Goal: Task Accomplishment & Management: Manage account settings

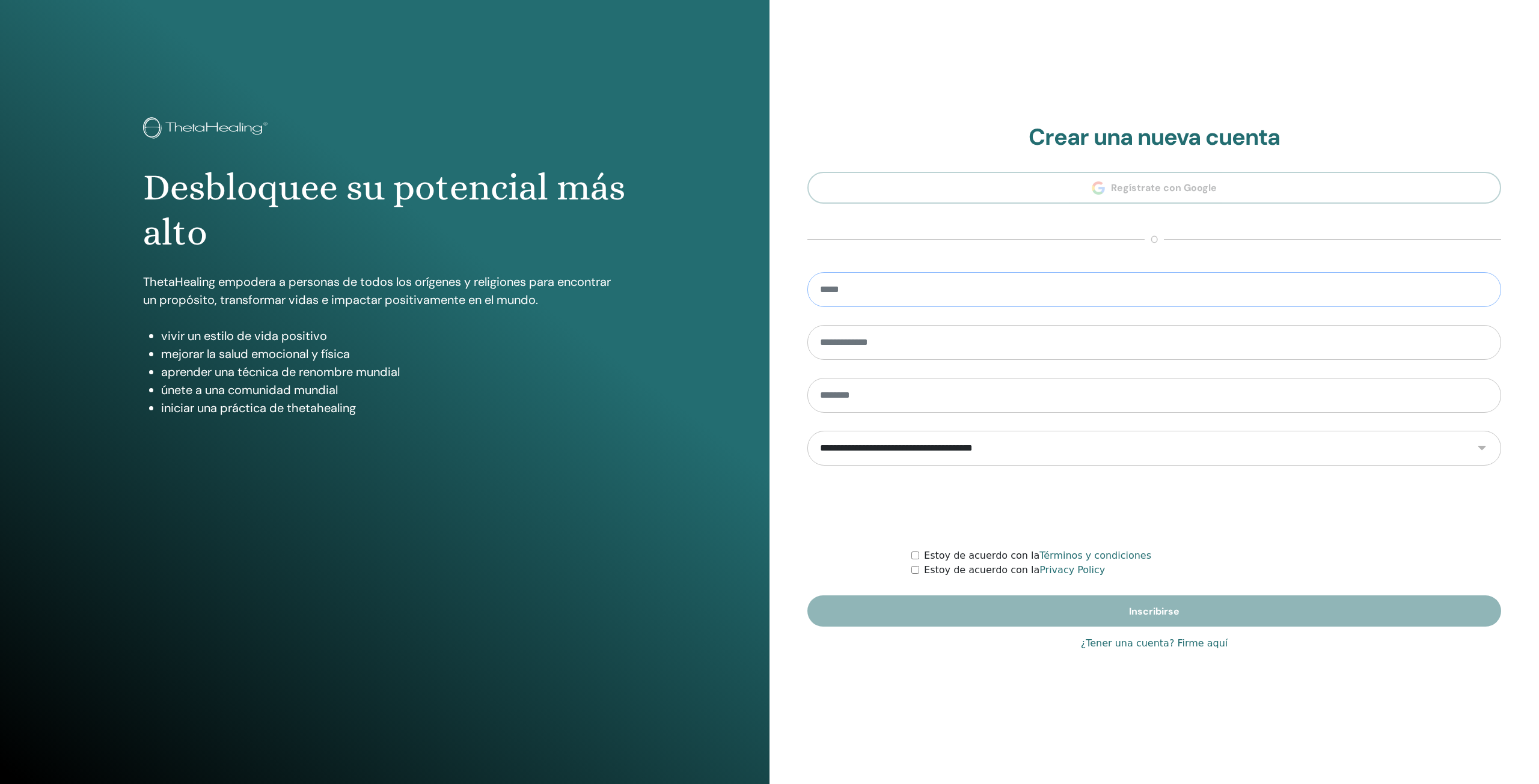
click at [911, 287] on input "email" at bounding box center [1154, 289] width 694 height 35
type input "**********"
click at [1171, 643] on link "¿Tener una cuenta? Firme aquí" at bounding box center [1154, 643] width 147 height 15
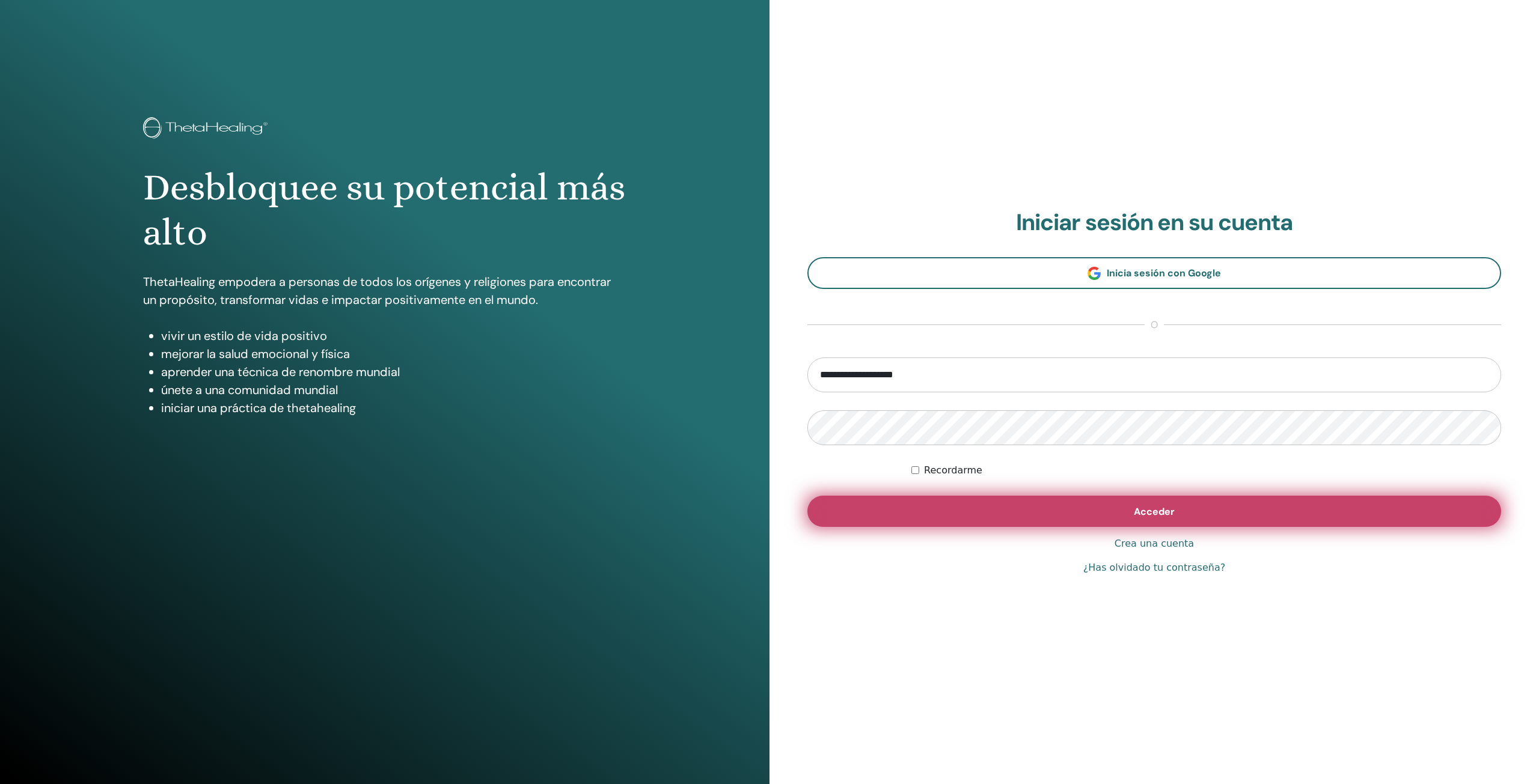
click at [1054, 498] on button "Acceder" at bounding box center [1154, 511] width 694 height 31
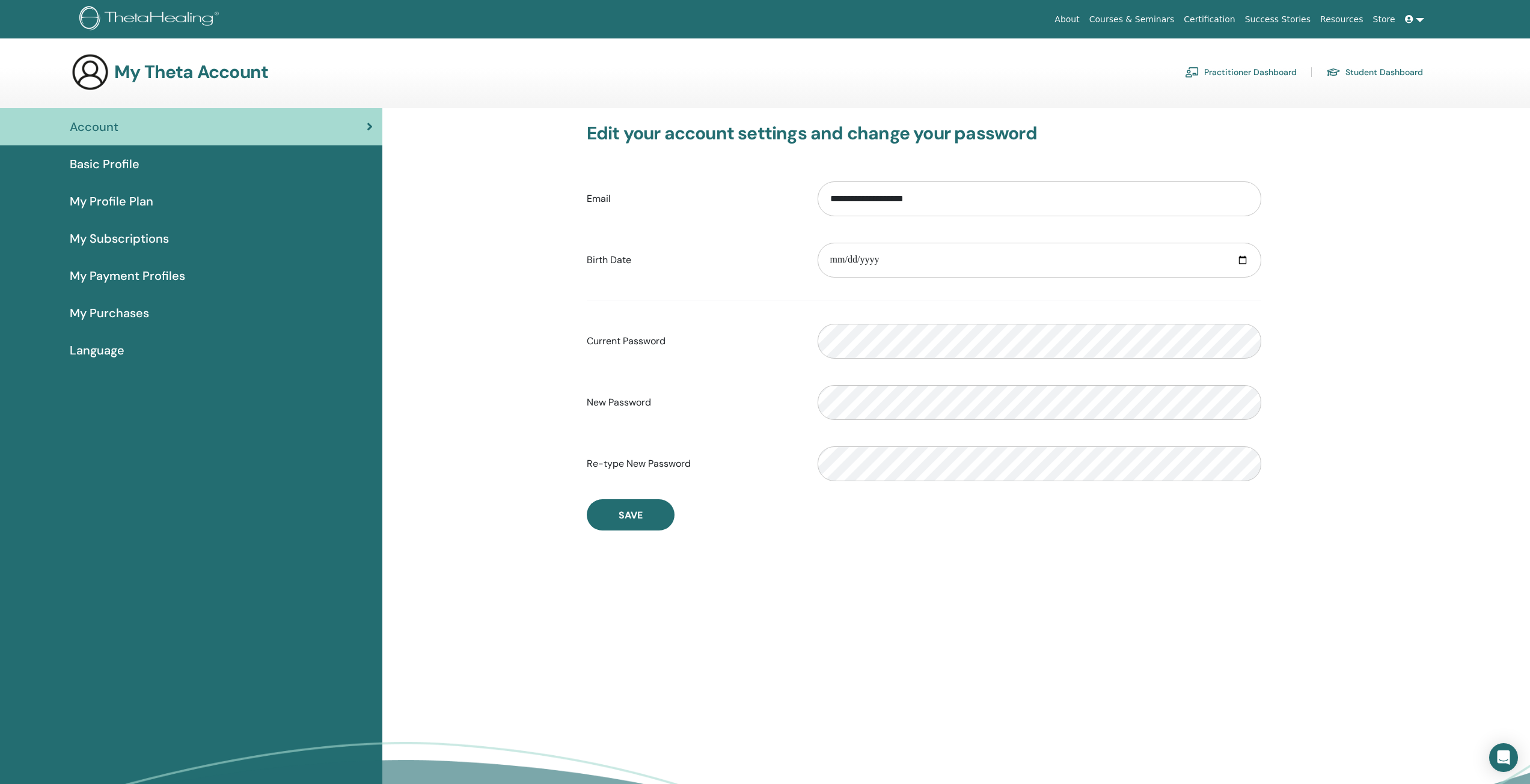
click at [133, 158] on span "Basic Profile" at bounding box center [105, 164] width 70 height 18
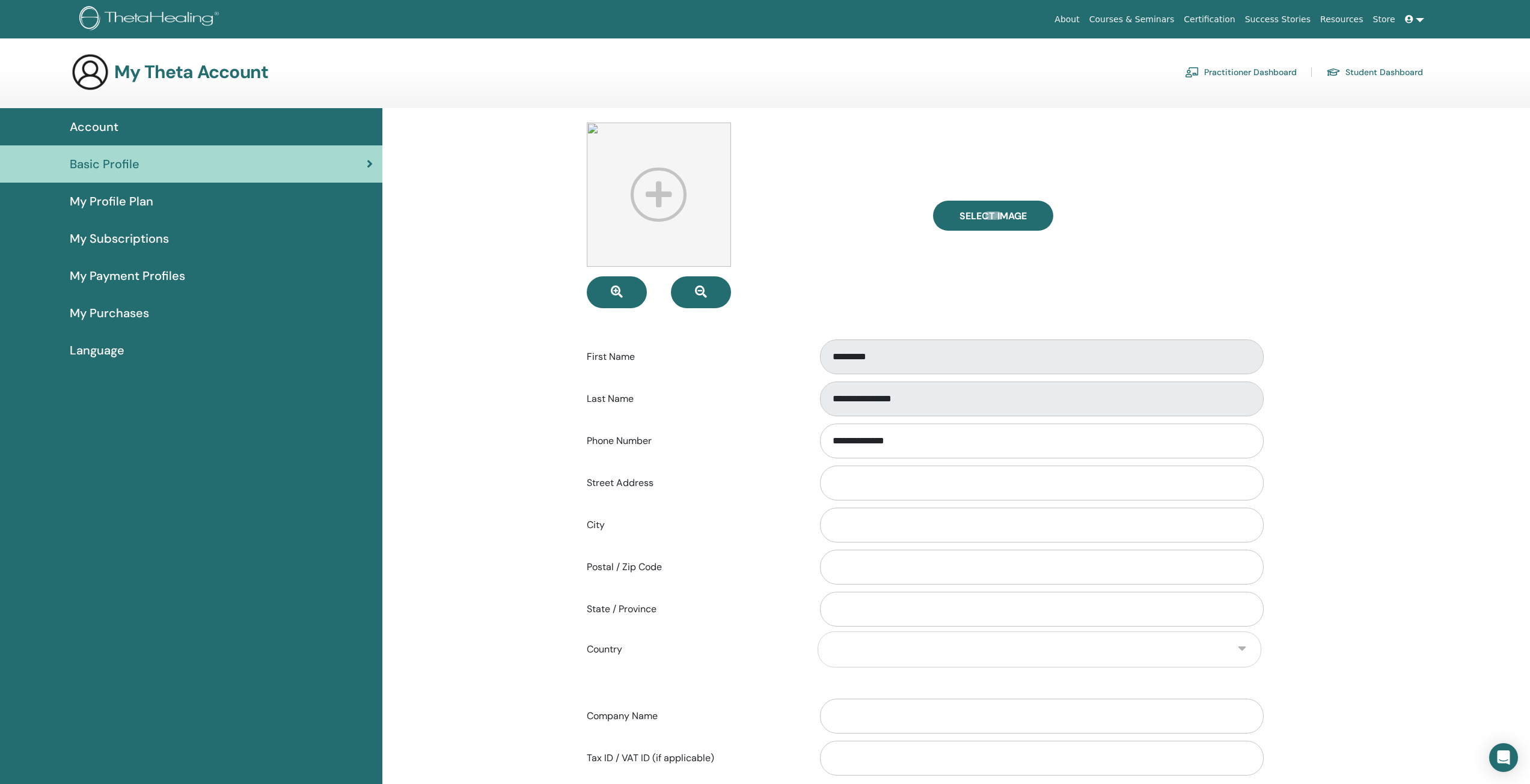
click at [151, 201] on span "My Profile Plan" at bounding box center [112, 201] width 84 height 18
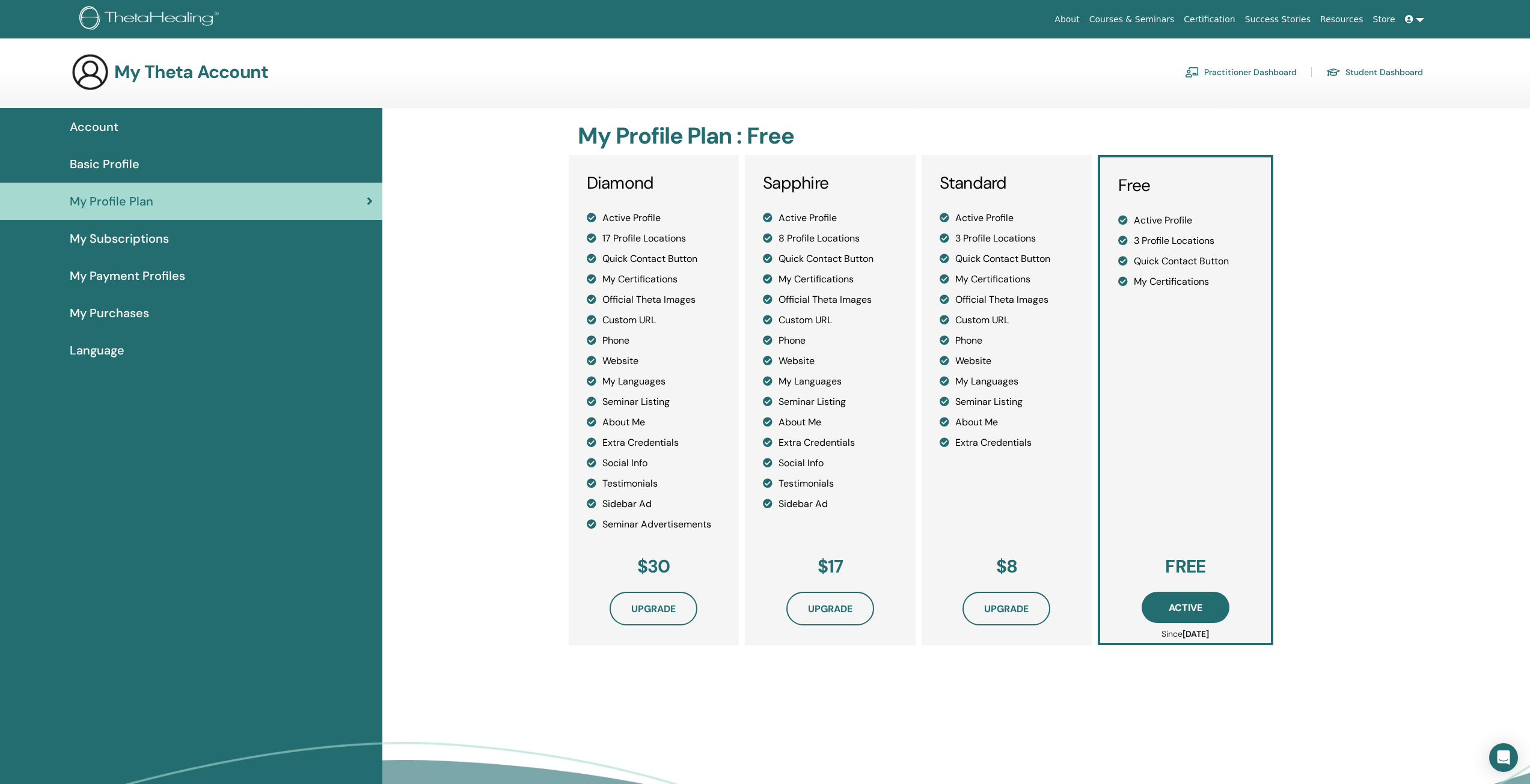
click at [158, 229] on link "My Subscriptions" at bounding box center [191, 238] width 382 height 37
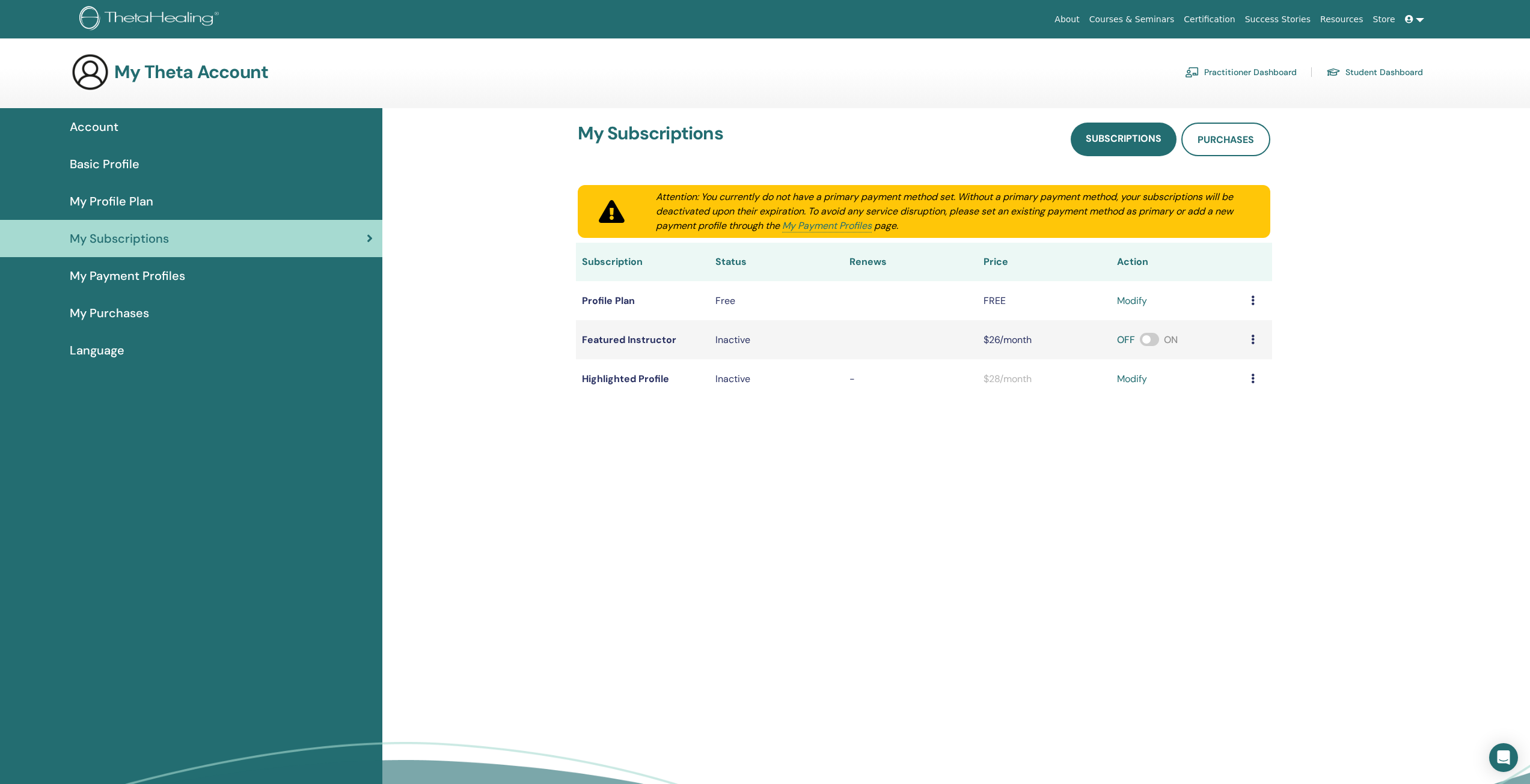
click at [88, 197] on span "My Profile Plan" at bounding box center [112, 201] width 84 height 18
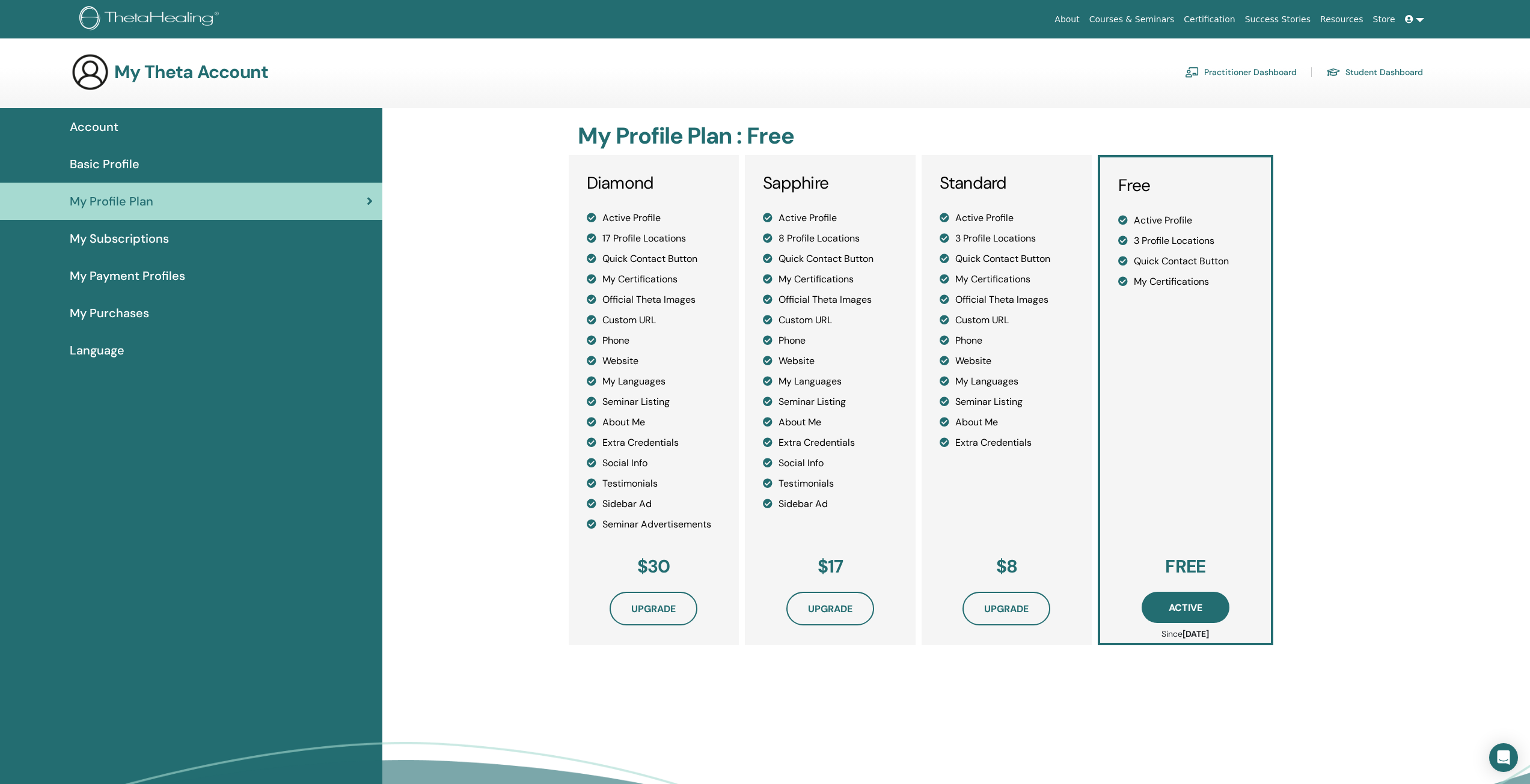
click at [115, 241] on span "My Subscriptions" at bounding box center [120, 238] width 99 height 18
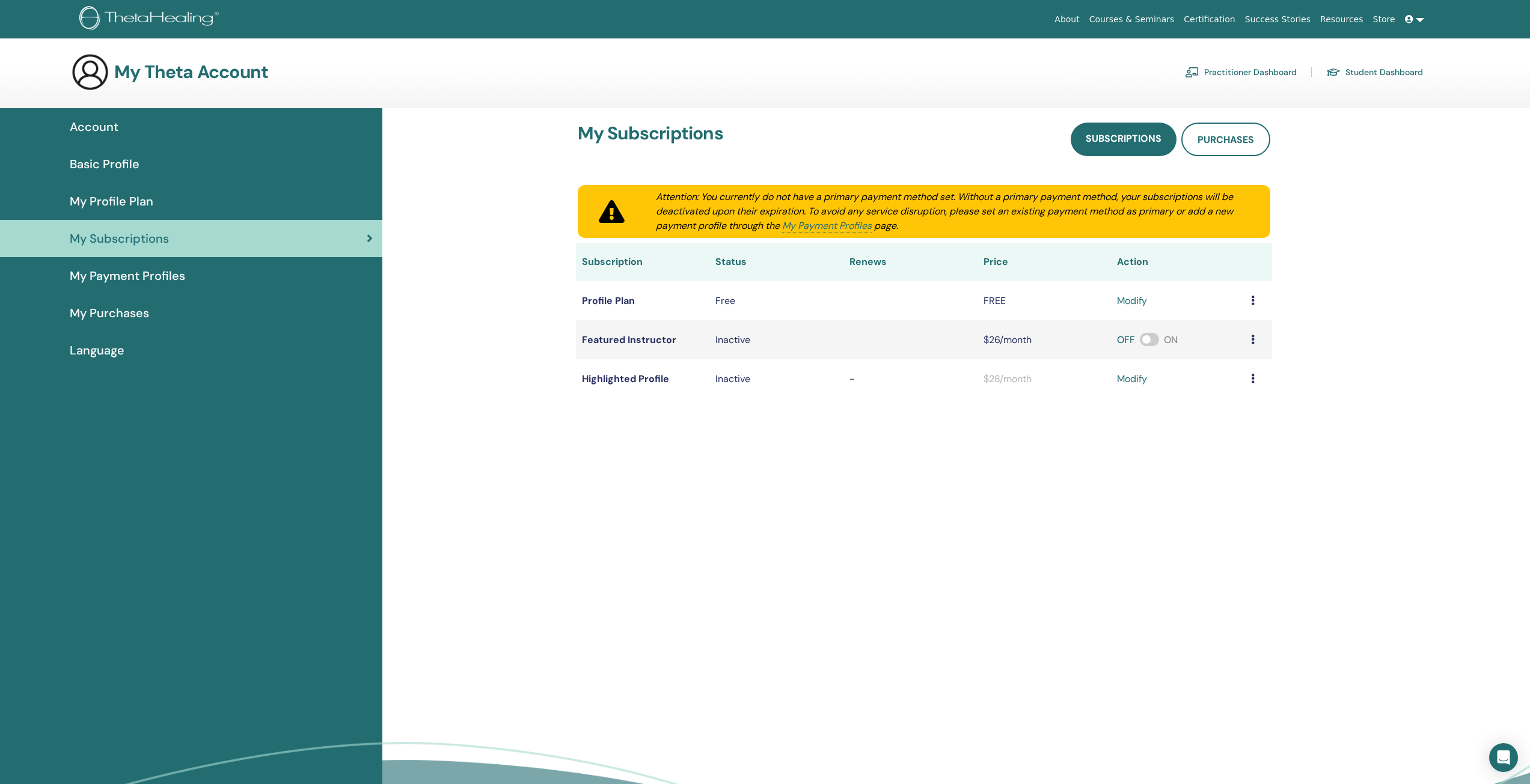
click at [612, 343] on td "Featured Instructor" at bounding box center [643, 339] width 134 height 39
click at [1146, 148] on link "Subscriptions" at bounding box center [1123, 139] width 106 height 34
click at [1117, 145] on span "Subscriptions" at bounding box center [1123, 139] width 76 height 15
click at [198, 274] on div "My Payment Profiles" at bounding box center [191, 275] width 363 height 18
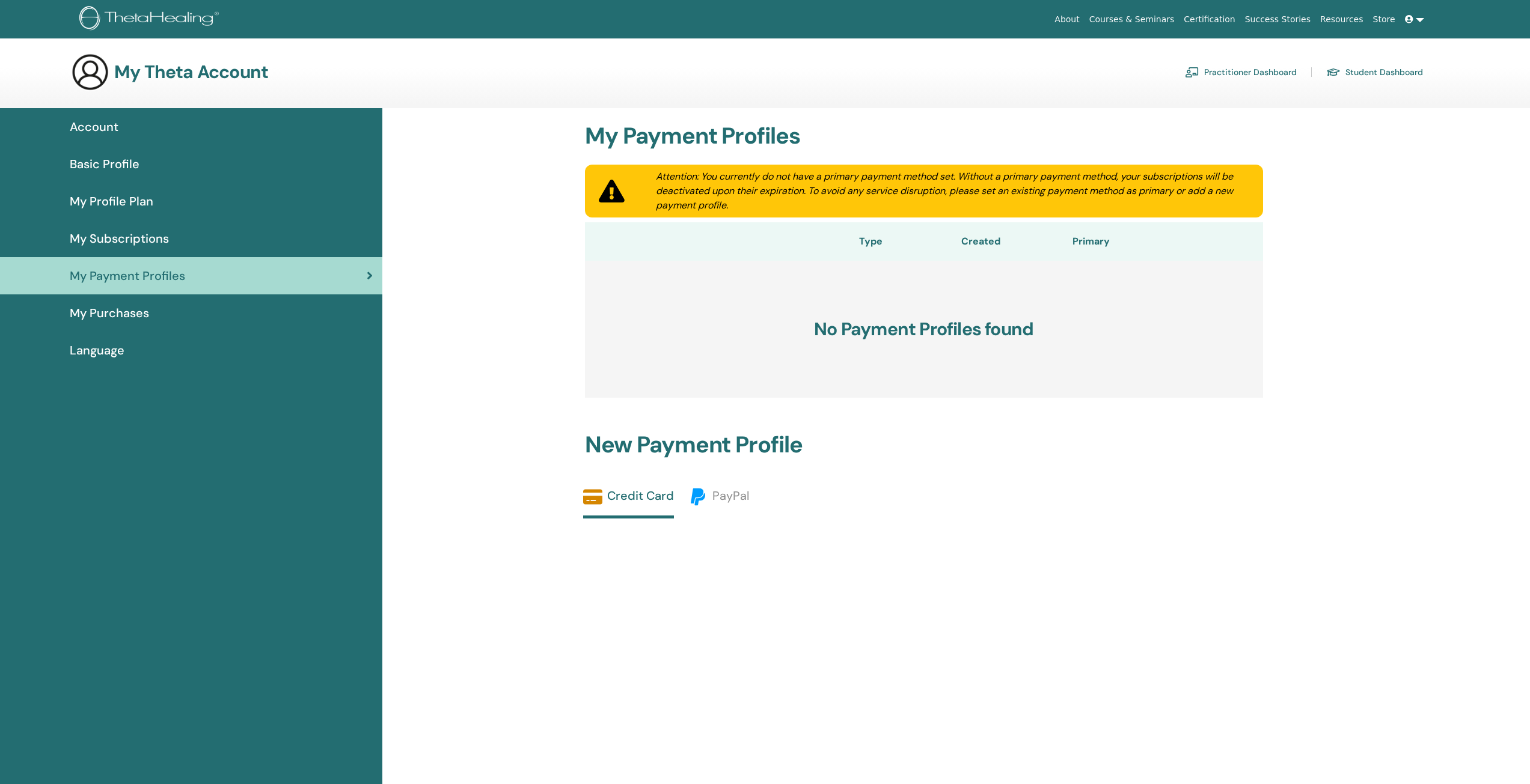
click at [181, 306] on div "My Purchases" at bounding box center [191, 313] width 363 height 18
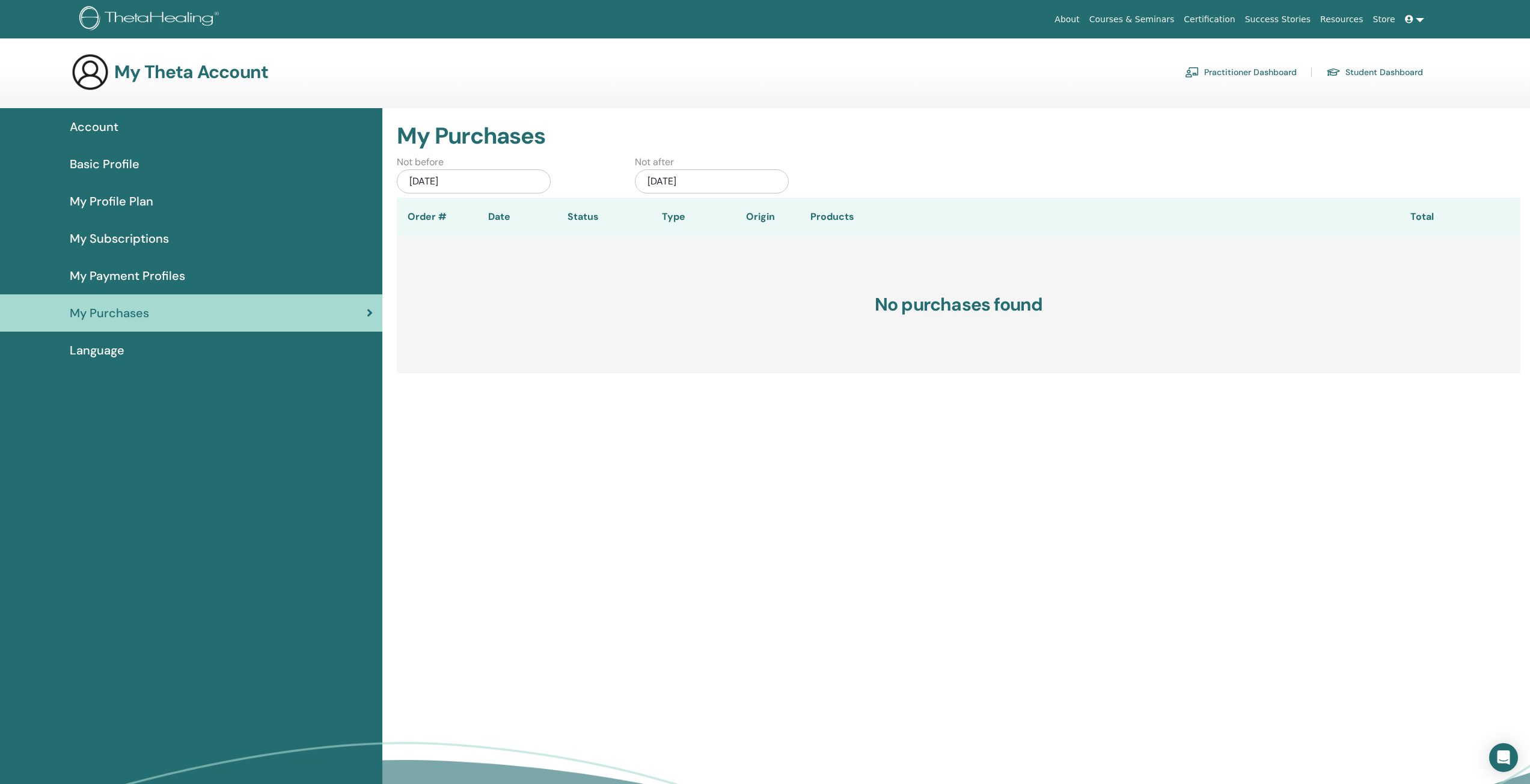
click at [111, 344] on span "Language" at bounding box center [97, 350] width 55 height 18
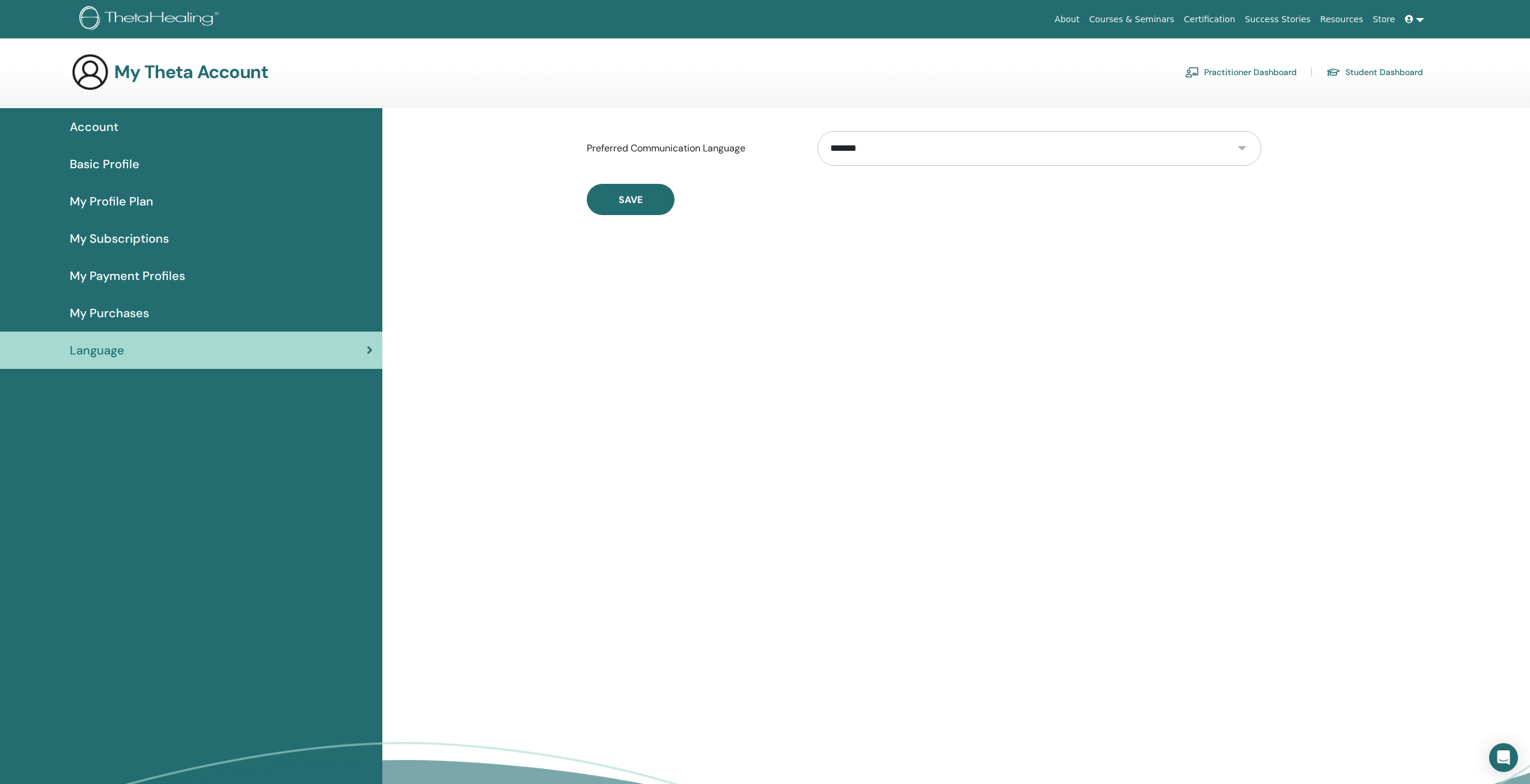
click at [872, 151] on select "**********" at bounding box center [1039, 148] width 444 height 35
select select "***"
click at [817, 131] on select "**********" at bounding box center [1039, 148] width 444 height 35
click at [631, 212] on button "Save" at bounding box center [631, 199] width 88 height 31
click at [124, 241] on span "mis Suscripciónes" at bounding box center [122, 238] width 104 height 18
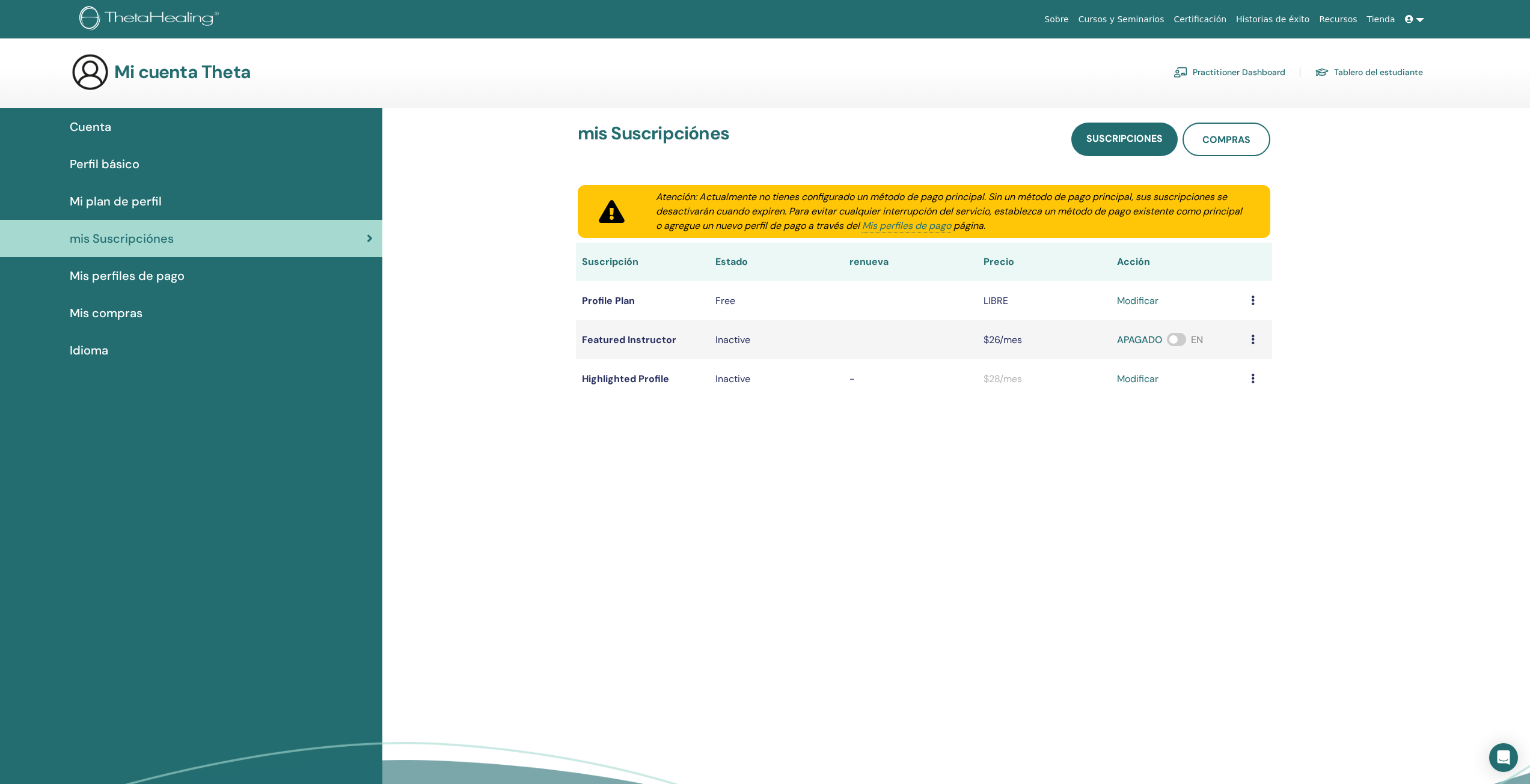
click at [724, 345] on div "Inactive" at bounding box center [776, 340] width 122 height 15
click at [603, 335] on td "Featured Instructor" at bounding box center [643, 339] width 134 height 39
click at [183, 207] on div "Mi plan de perfil" at bounding box center [191, 201] width 363 height 18
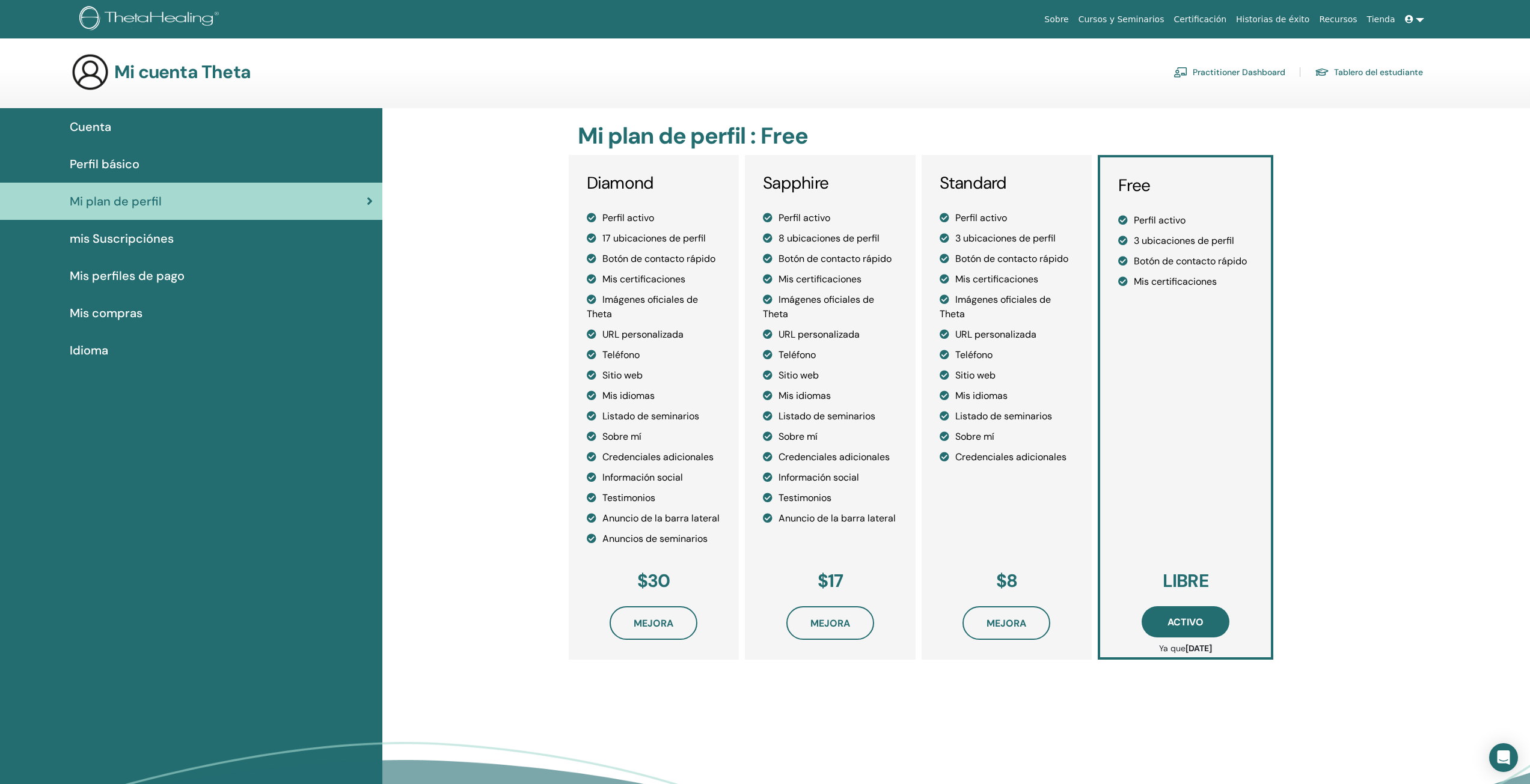
click at [192, 170] on div "Perfil básico" at bounding box center [191, 164] width 363 height 18
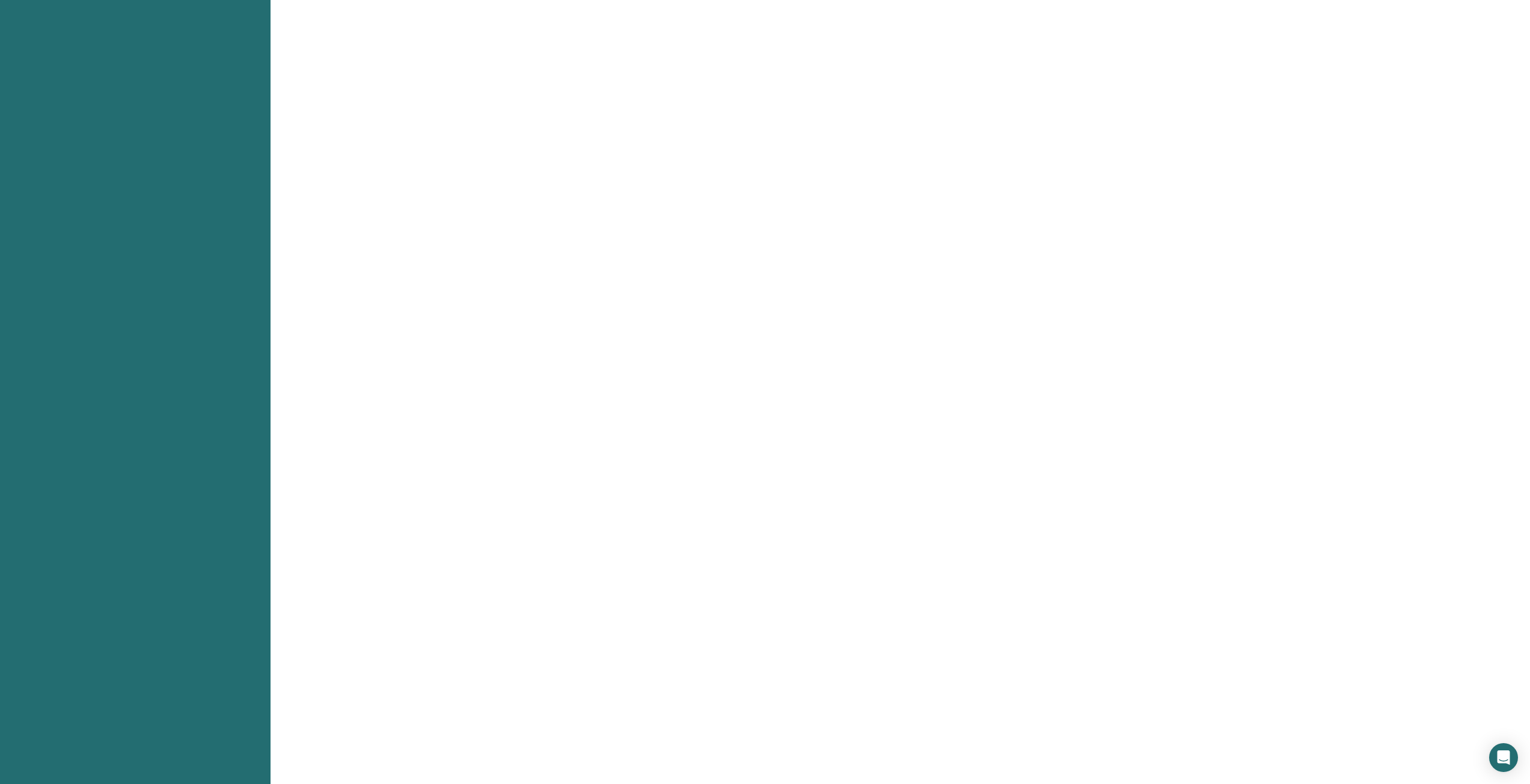
scroll to position [180, 0]
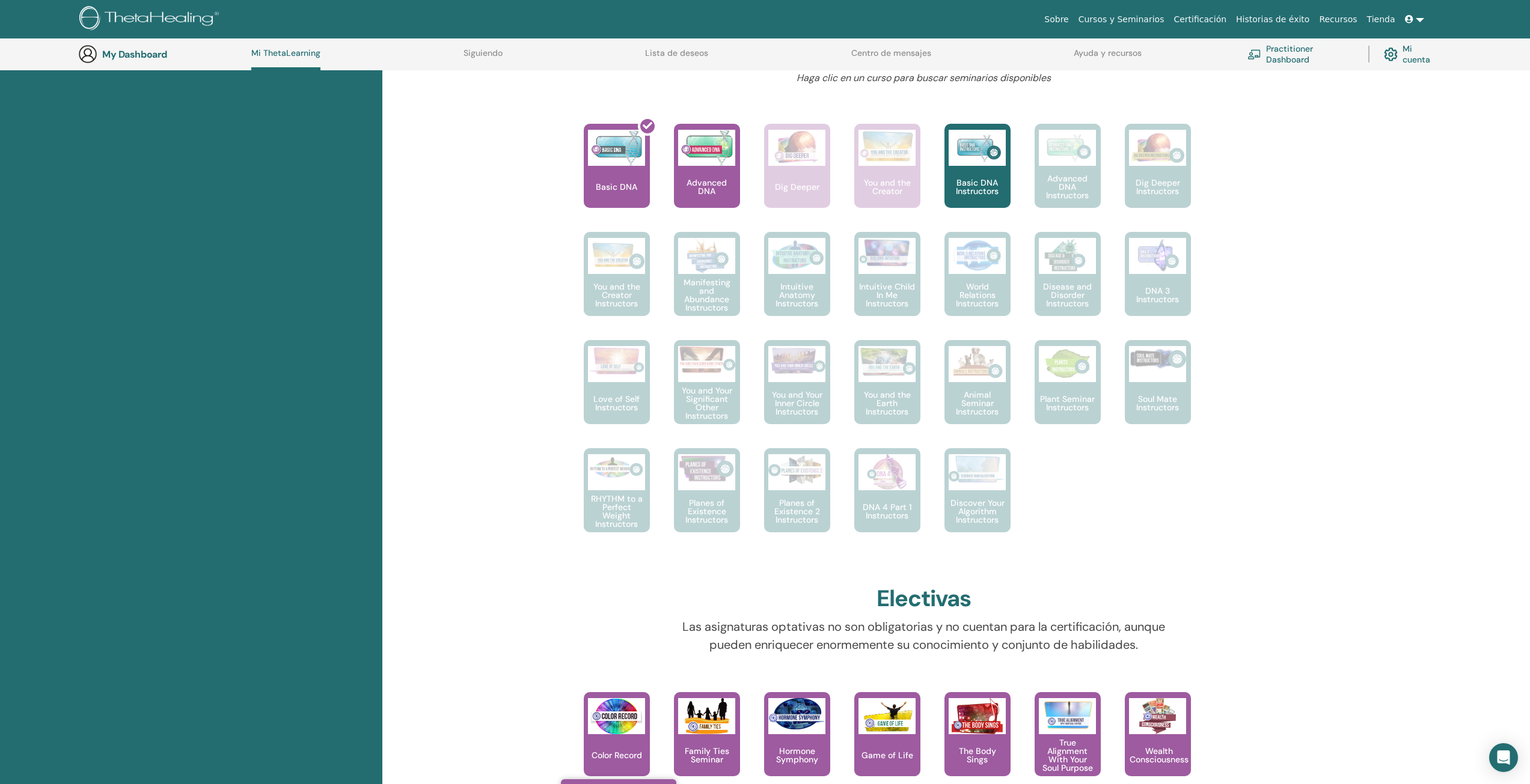
scroll to position [272, 0]
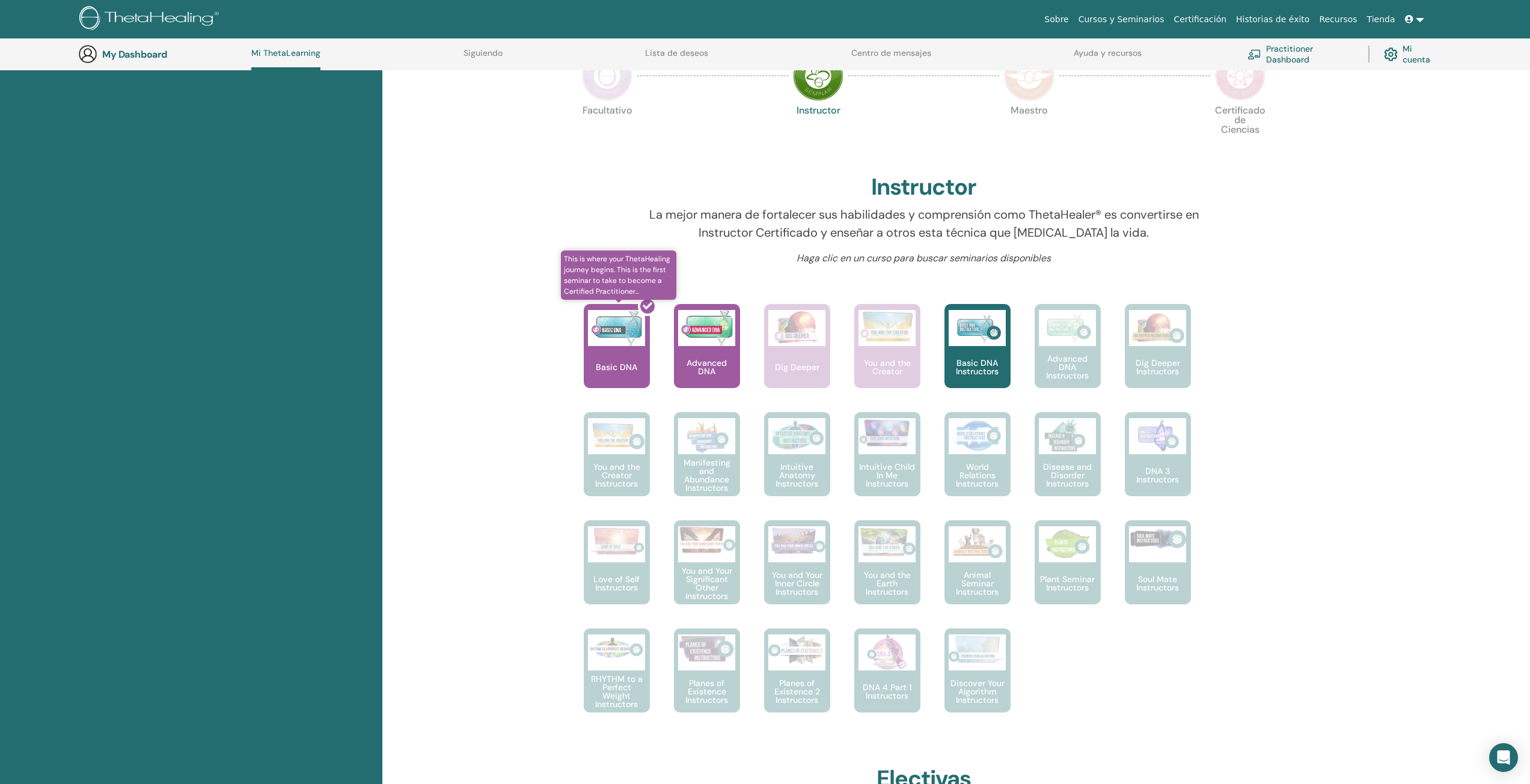
click at [633, 350] on div at bounding box center [624, 351] width 66 height 108
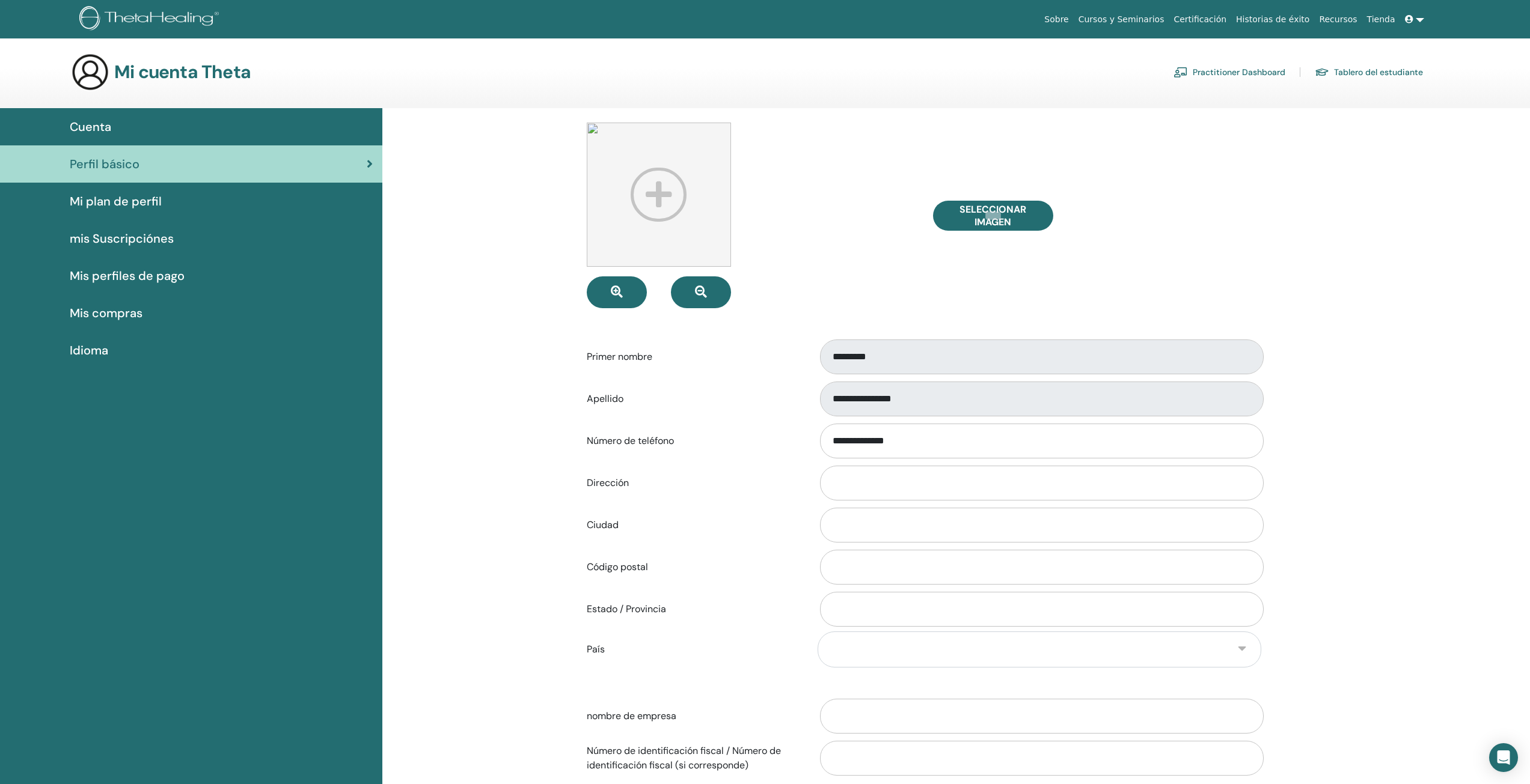
click at [165, 141] on link "Cuenta" at bounding box center [191, 127] width 382 height 37
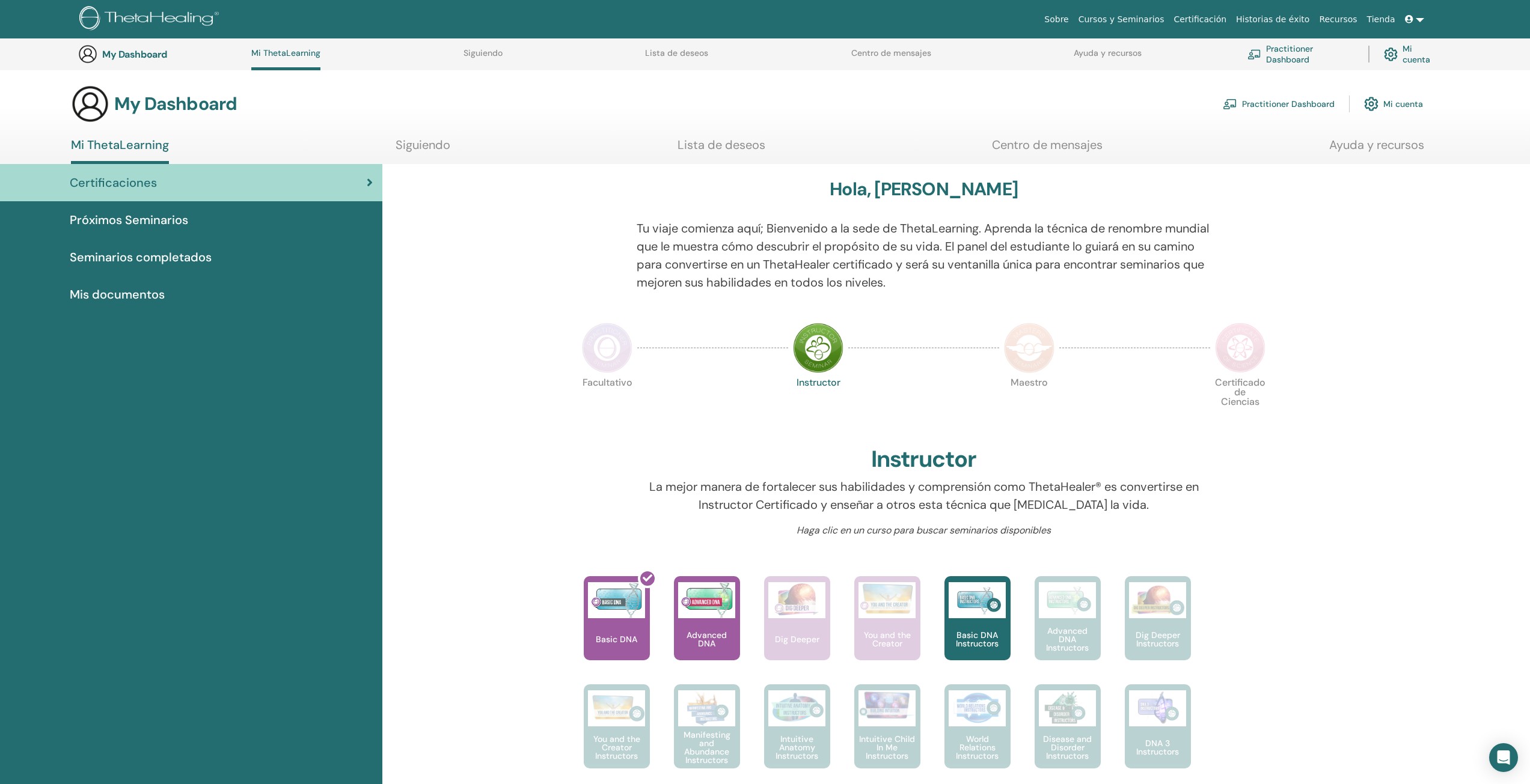
scroll to position [152, 0]
